Goal: Task Accomplishment & Management: Complete application form

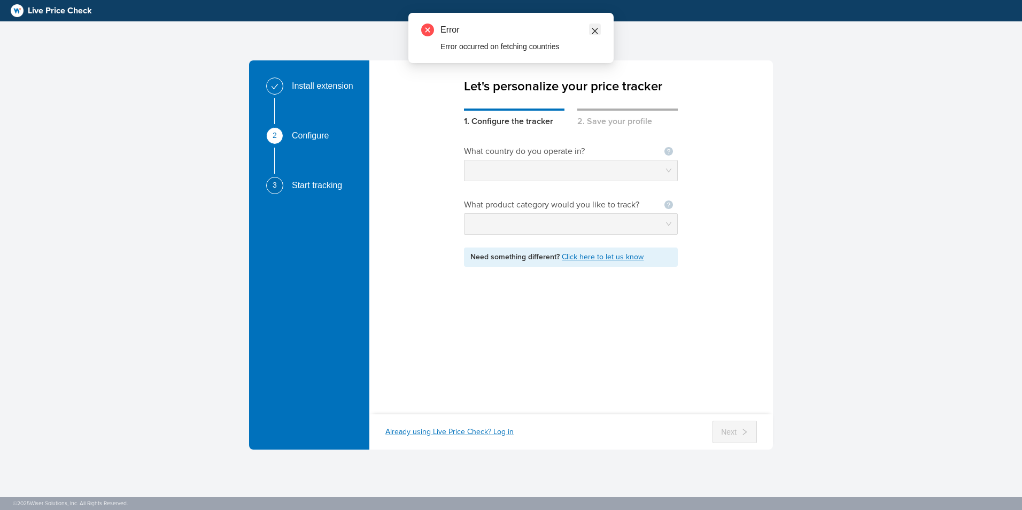
click at [596, 32] on icon "close" at bounding box center [595, 31] width 6 height 6
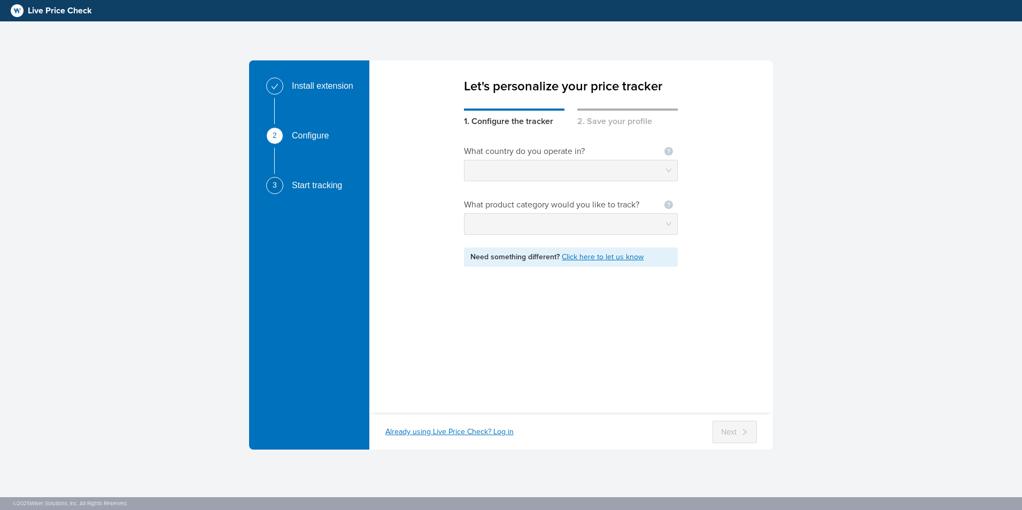
click at [502, 160] on div at bounding box center [571, 170] width 214 height 21
click at [494, 103] on div "Let's personalize your price tracker 1. Configure the tracker 2. Save your prof…" at bounding box center [572, 230] width 404 height 340
click at [494, 100] on div "Let's personalize your price tracker 1. Configure the tracker 2. Save your prof…" at bounding box center [572, 230] width 404 height 340
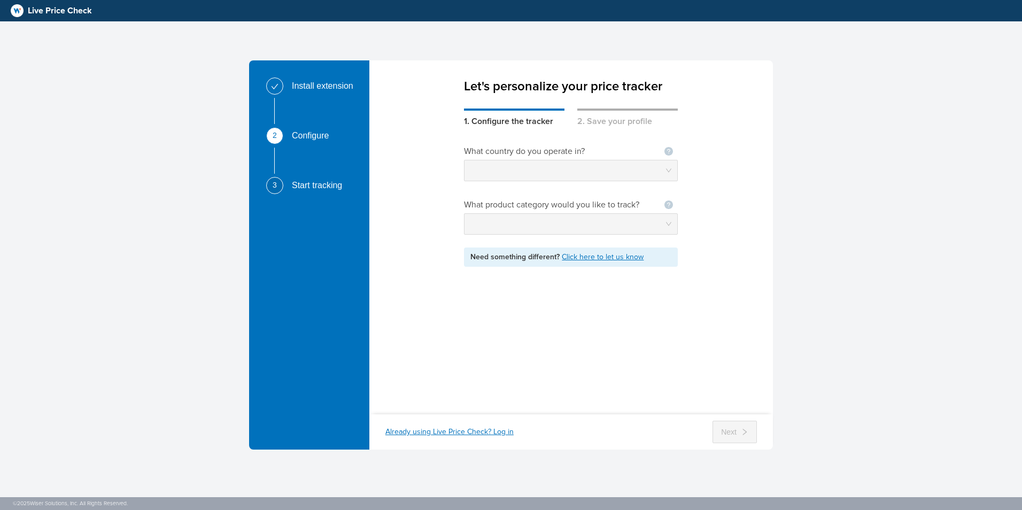
click at [492, 92] on div "Let's personalize your price tracker" at bounding box center [571, 77] width 214 height 35
click at [601, 111] on div "2. Save your profile" at bounding box center [628, 118] width 101 height 19
click at [540, 114] on div "1. Configure the tracker" at bounding box center [514, 118] width 101 height 19
click at [513, 111] on div "1. Configure the tracker" at bounding box center [514, 118] width 101 height 19
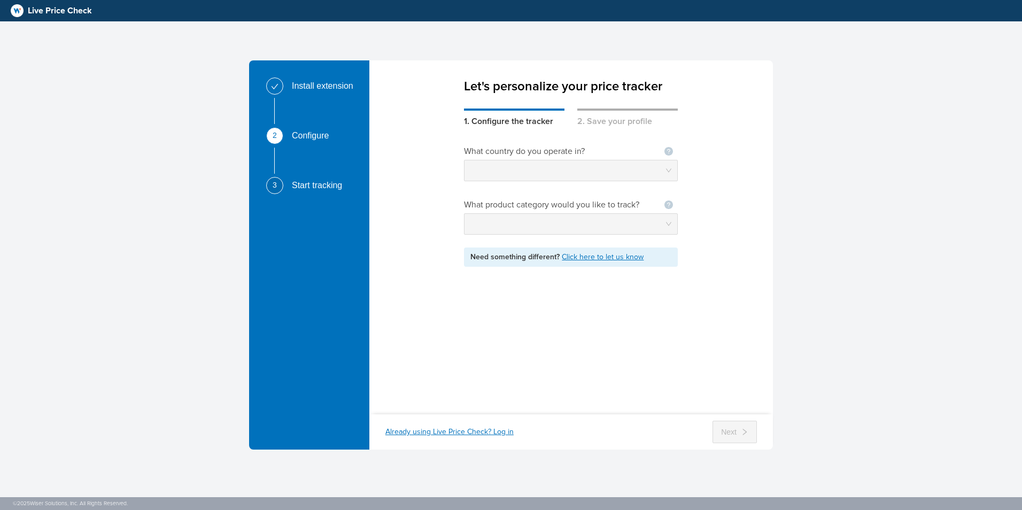
click at [519, 122] on div "1. Configure the tracker" at bounding box center [514, 118] width 101 height 19
click at [562, 237] on div "What country do you operate in? Not seeing your country ? Let us know What prod…" at bounding box center [571, 206] width 214 height 122
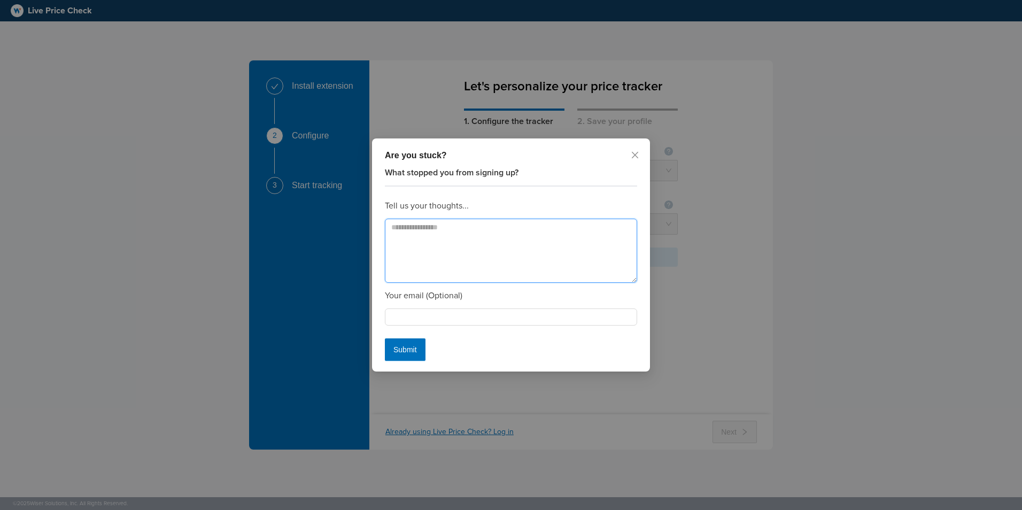
click at [441, 227] on textarea at bounding box center [511, 251] width 252 height 64
click at [440, 220] on textarea at bounding box center [511, 251] width 252 height 64
type textarea "**********"
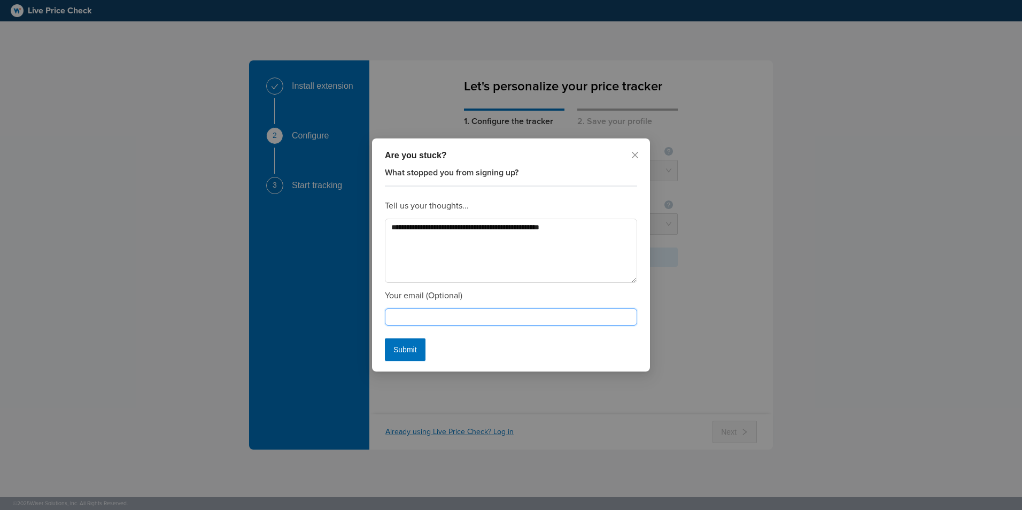
click at [454, 313] on input "text" at bounding box center [511, 317] width 252 height 17
type input "**********"
click at [414, 353] on span "Submit" at bounding box center [406, 350] width 24 height 12
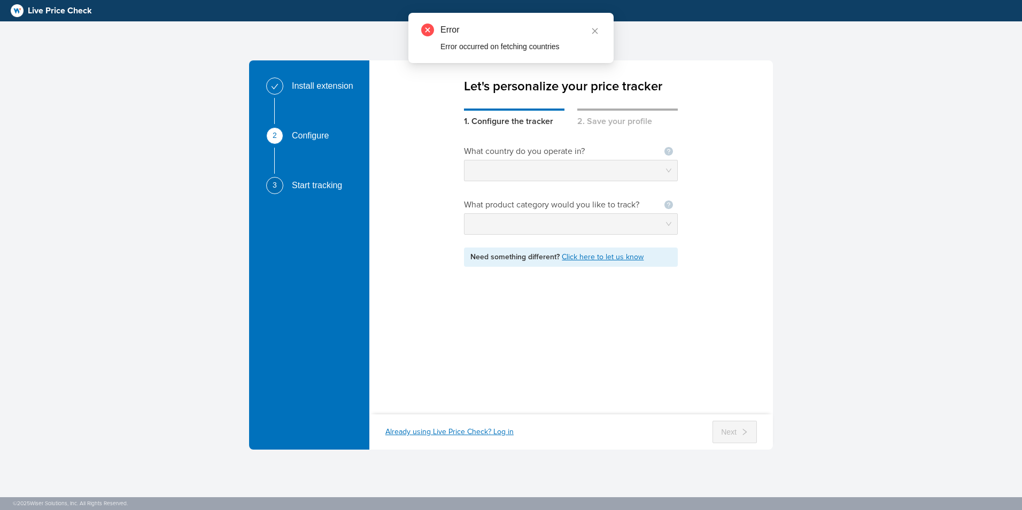
click at [548, 318] on div "What country do you operate in? Not seeing your country ? Let us know What prod…" at bounding box center [571, 264] width 214 height 273
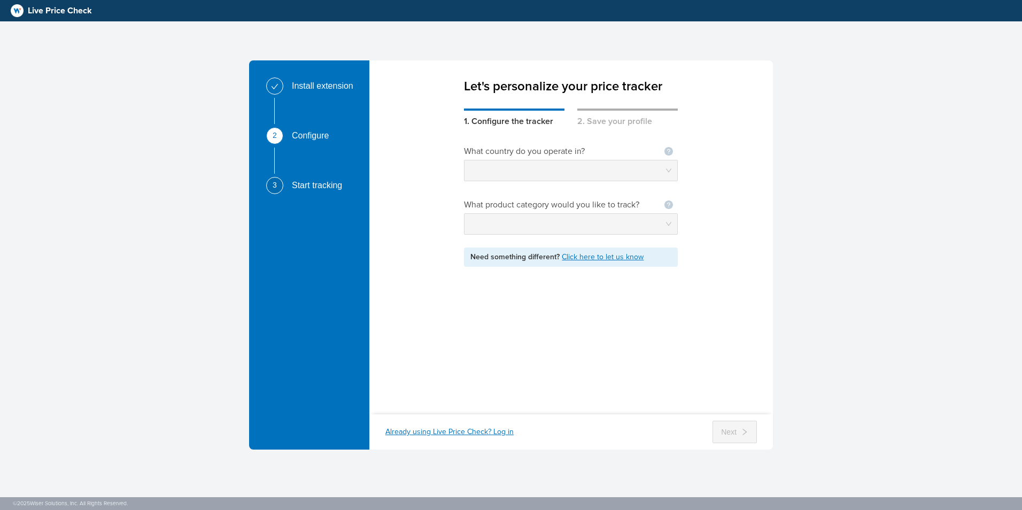
click at [1017, 178] on div "Install extension 2 Configure 3 Start tracking Let's personalize your price tra…" at bounding box center [511, 255] width 1022 height 510
click at [550, 160] on div at bounding box center [571, 170] width 214 height 21
click at [472, 432] on div "Already using Live Price Check? Log in" at bounding box center [450, 432] width 128 height 11
